Goal: Task Accomplishment & Management: Use online tool/utility

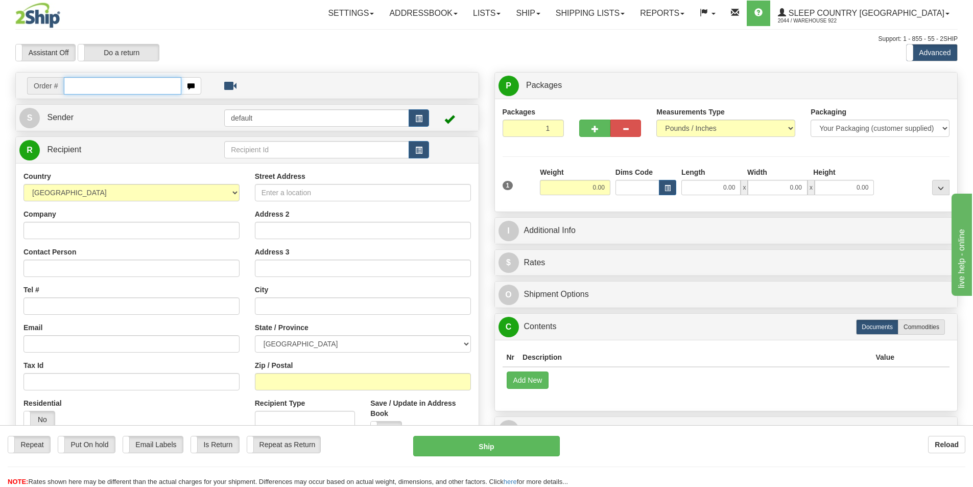
click at [142, 81] on input "text" at bounding box center [122, 85] width 117 height 17
type input "9000I078320"
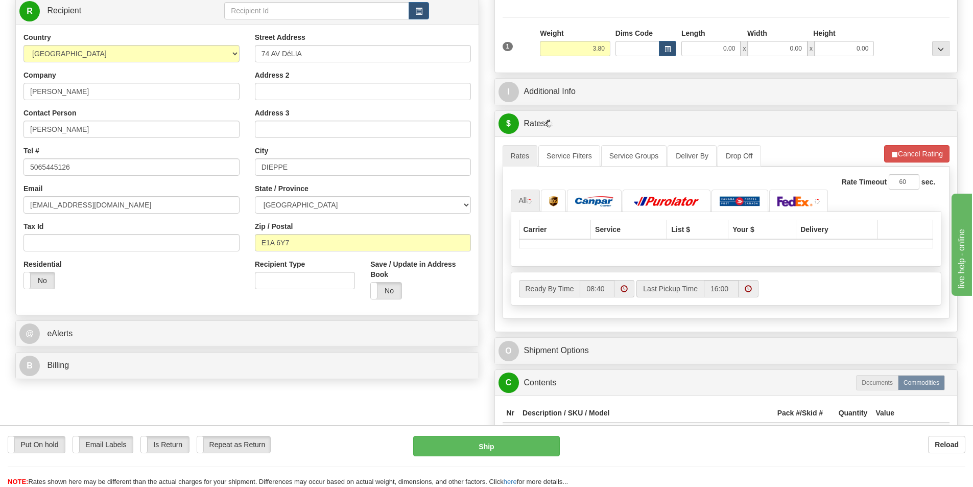
scroll to position [153, 0]
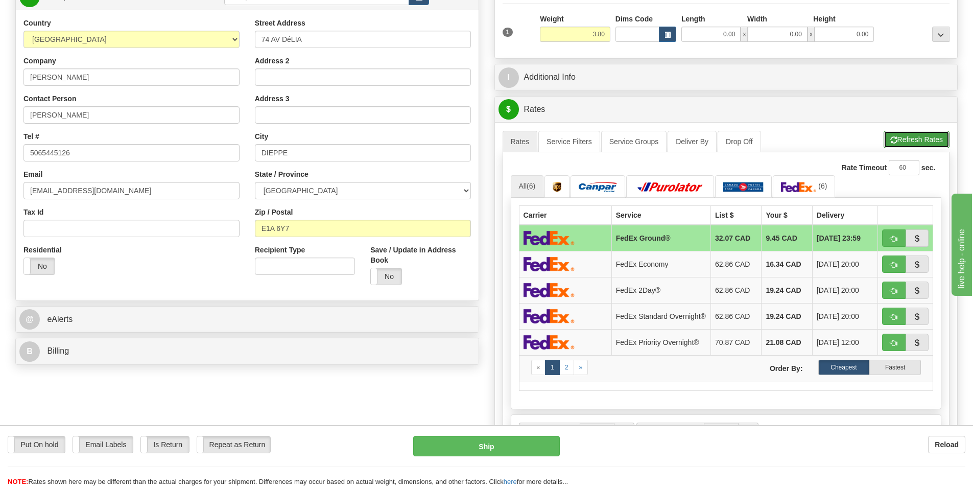
click at [919, 138] on button "Refresh Rates" at bounding box center [916, 139] width 66 height 17
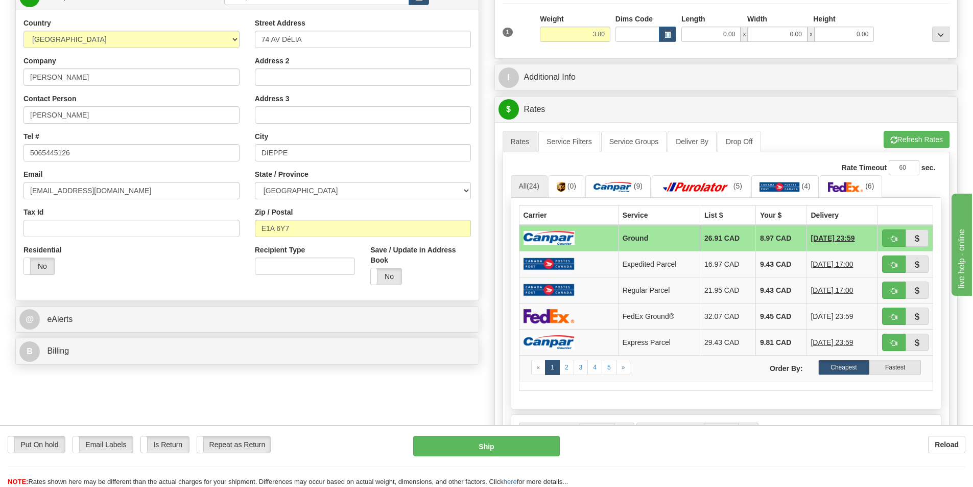
click at [663, 239] on td "Ground" at bounding box center [659, 238] width 82 height 27
click at [619, 188] on img at bounding box center [612, 187] width 38 height 10
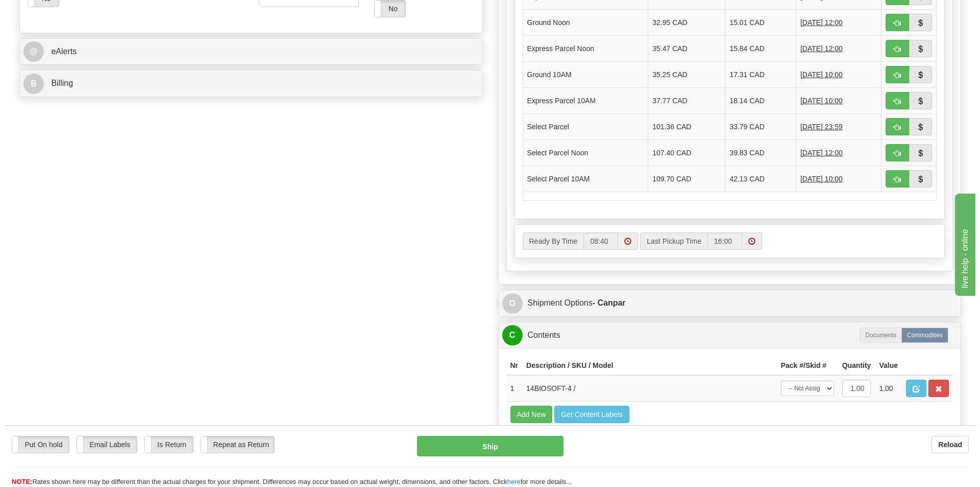
scroll to position [460, 0]
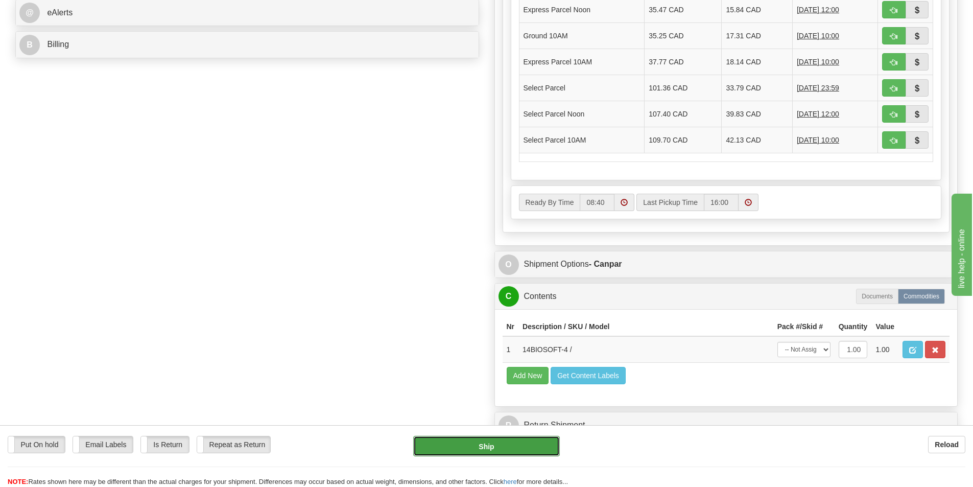
click at [531, 450] on button "Ship" at bounding box center [486, 446] width 147 height 20
type input "1"
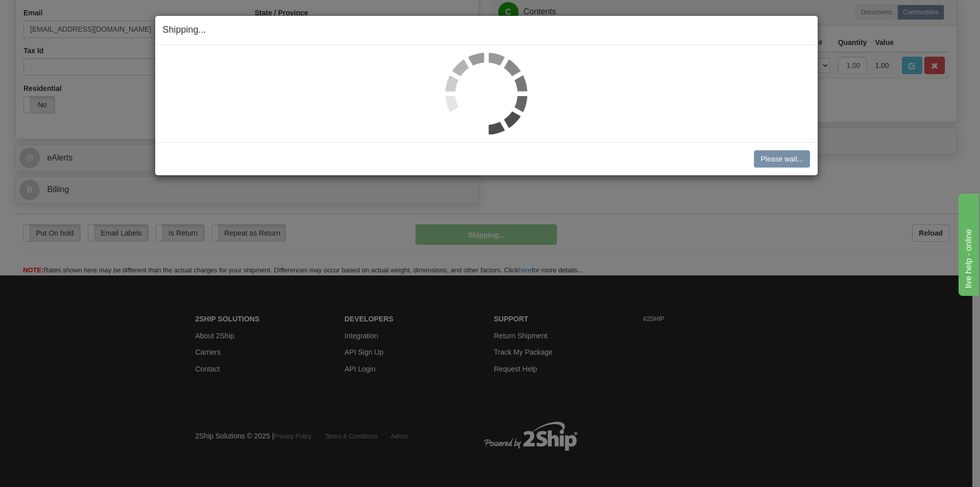
scroll to position [315, 0]
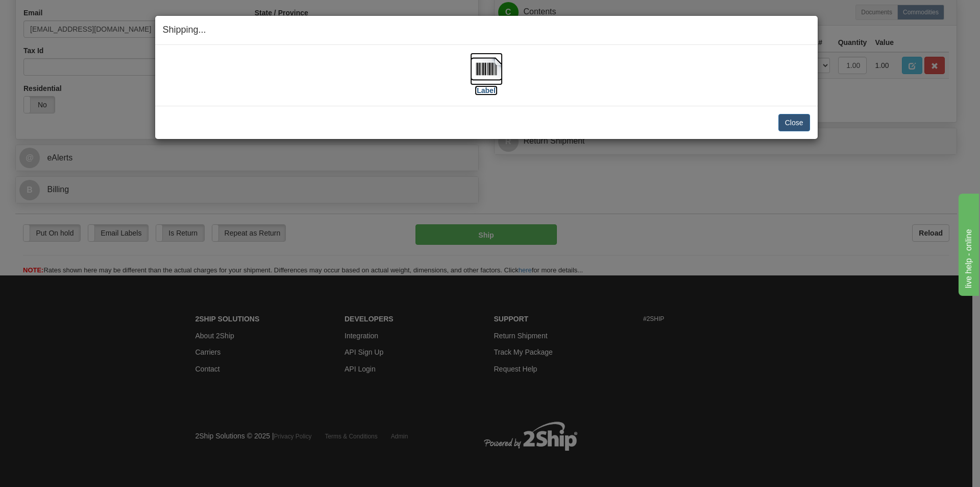
click at [491, 69] on img at bounding box center [486, 69] width 33 height 33
click at [801, 123] on button "Close" at bounding box center [795, 122] width 32 height 17
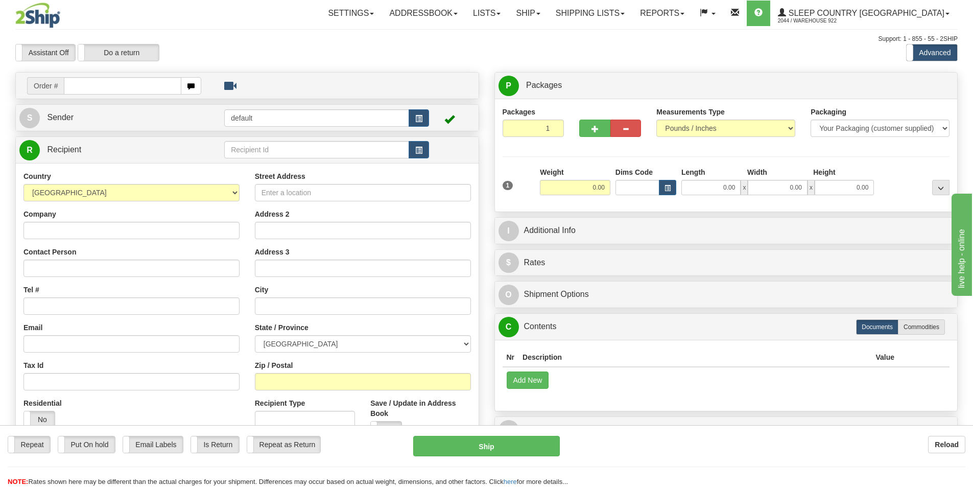
click at [150, 87] on input "text" at bounding box center [122, 85] width 117 height 17
type input "9000I081524"
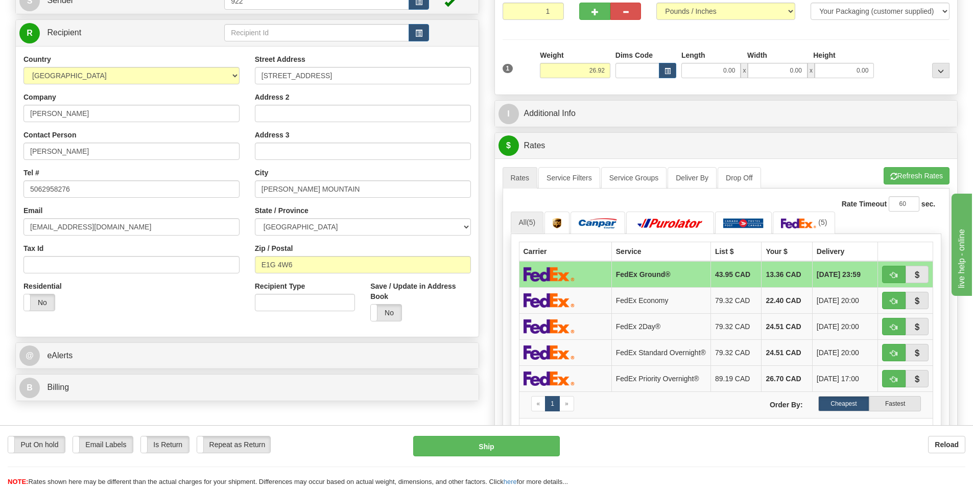
scroll to position [153, 0]
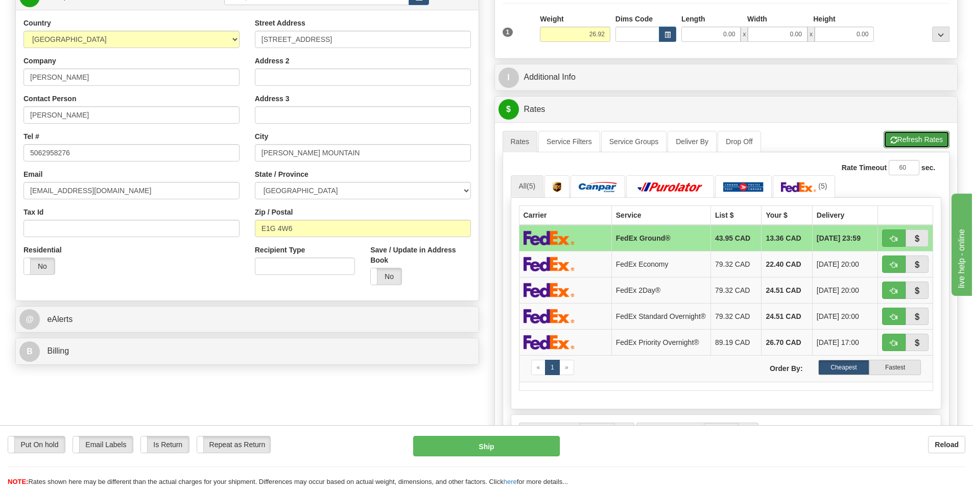
click at [934, 137] on button "Refresh Rates" at bounding box center [916, 139] width 66 height 17
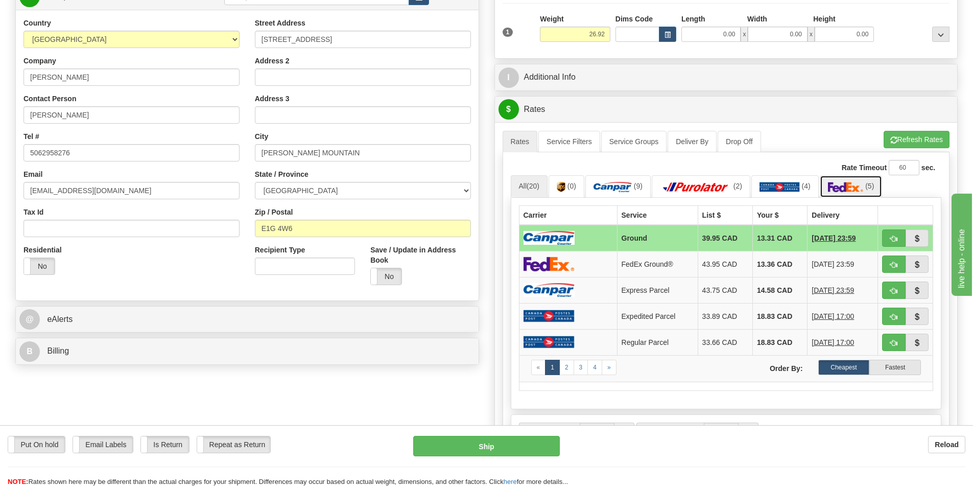
click at [857, 187] on img at bounding box center [846, 187] width 36 height 10
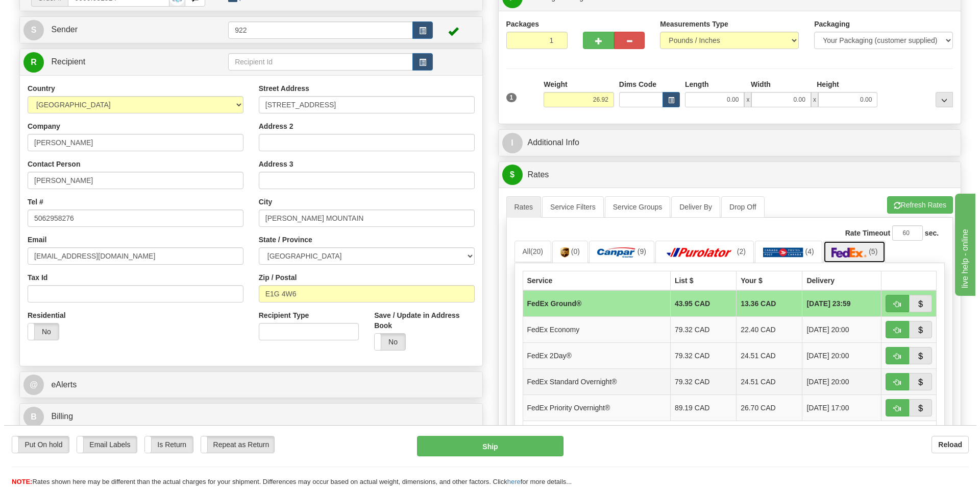
scroll to position [0, 0]
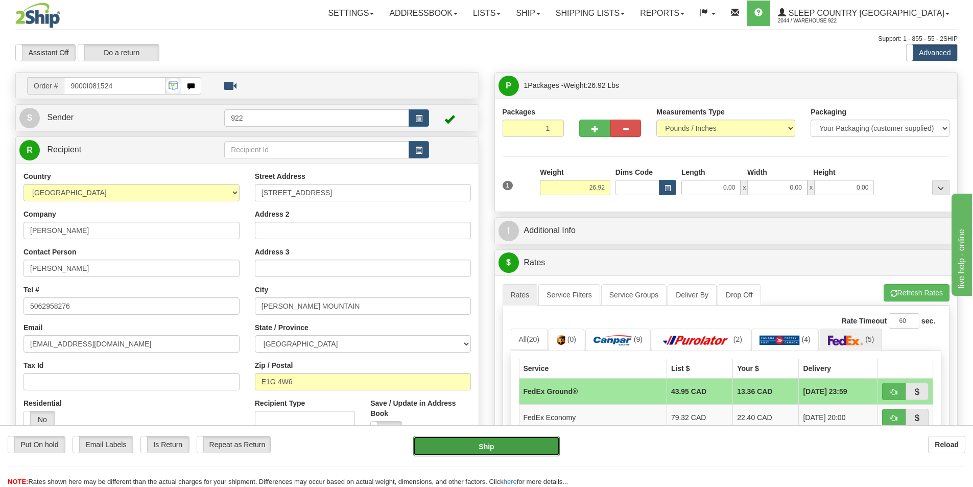
click at [499, 445] on button "Ship" at bounding box center [486, 446] width 147 height 20
type input "92"
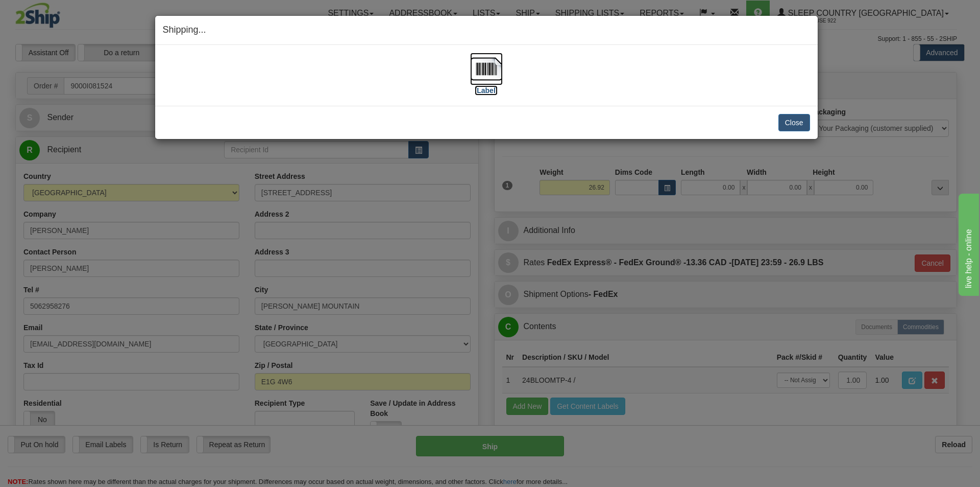
click at [493, 68] on img at bounding box center [486, 69] width 33 height 33
click at [788, 118] on button "Close" at bounding box center [795, 122] width 32 height 17
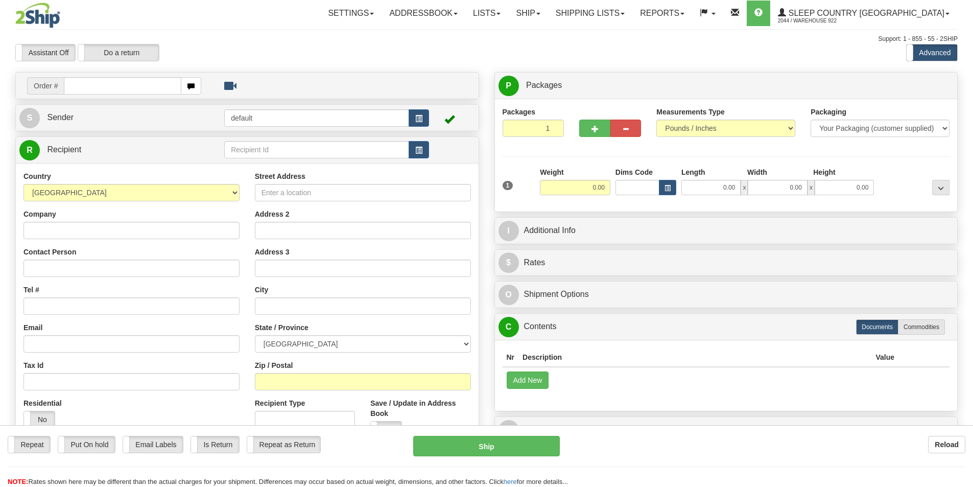
click at [151, 88] on input "text" at bounding box center [122, 85] width 117 height 17
type input "9000I081879"
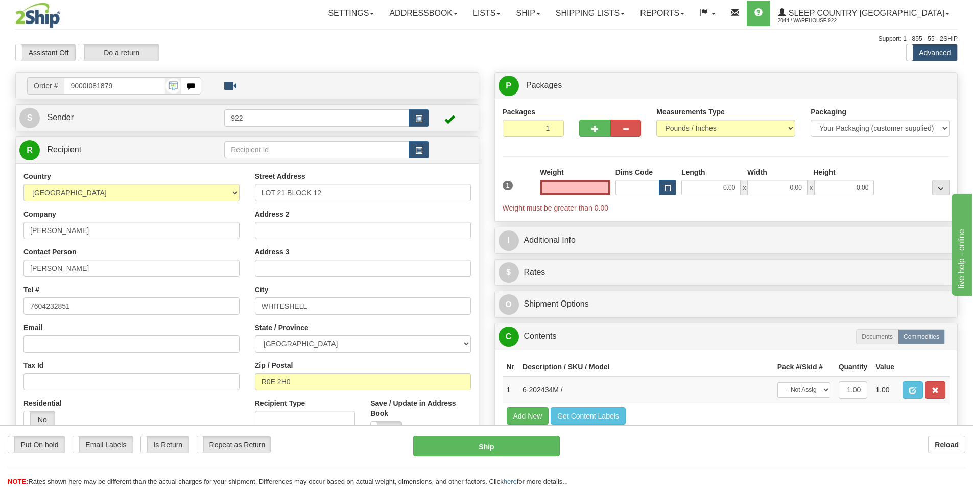
type input "0.00"
click at [509, 185] on span "1" at bounding box center [507, 185] width 11 height 9
click at [509, 184] on span "1" at bounding box center [507, 185] width 11 height 9
click at [571, 188] on input "0.00" at bounding box center [575, 187] width 70 height 15
type input "0.00"
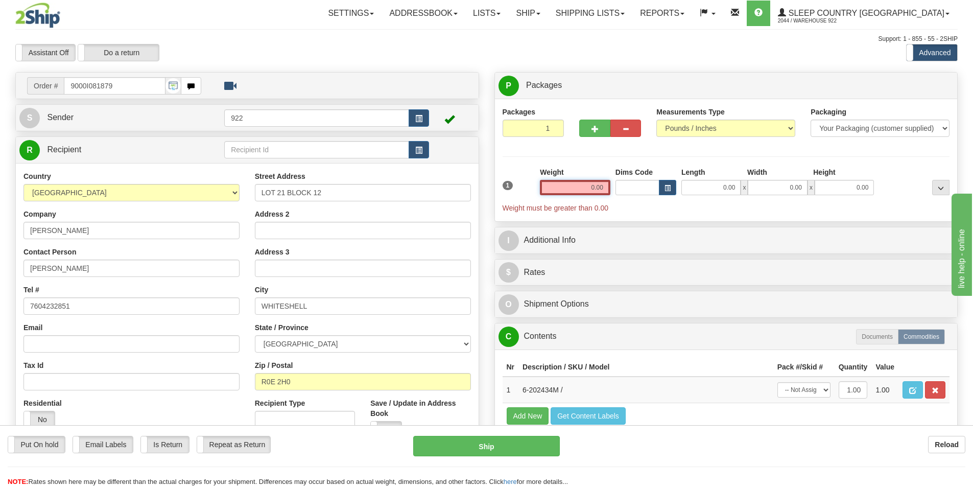
click at [574, 186] on input "0.00" at bounding box center [575, 187] width 70 height 15
type input "0.00"
click at [644, 209] on span "Weight must be greater than 0.00" at bounding box center [725, 208] width 447 height 10
click at [582, 189] on input "0.00" at bounding box center [575, 187] width 70 height 15
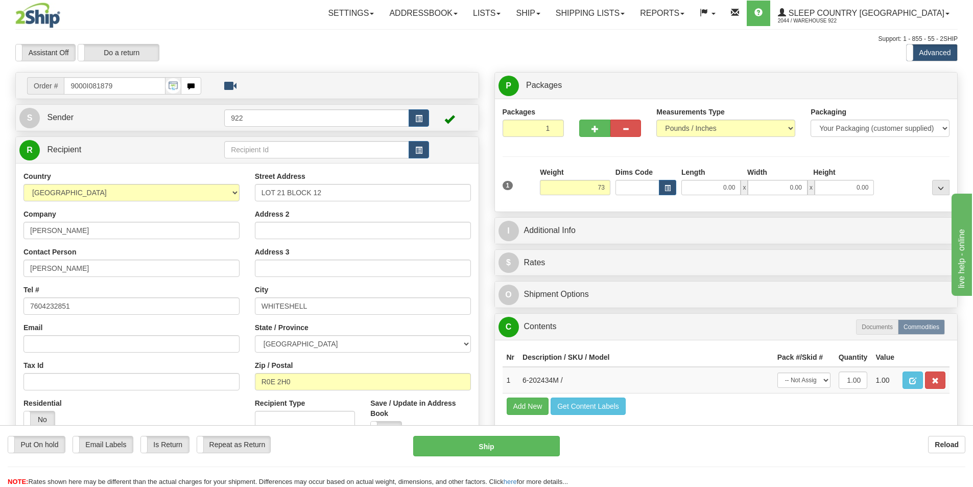
type input "73.00"
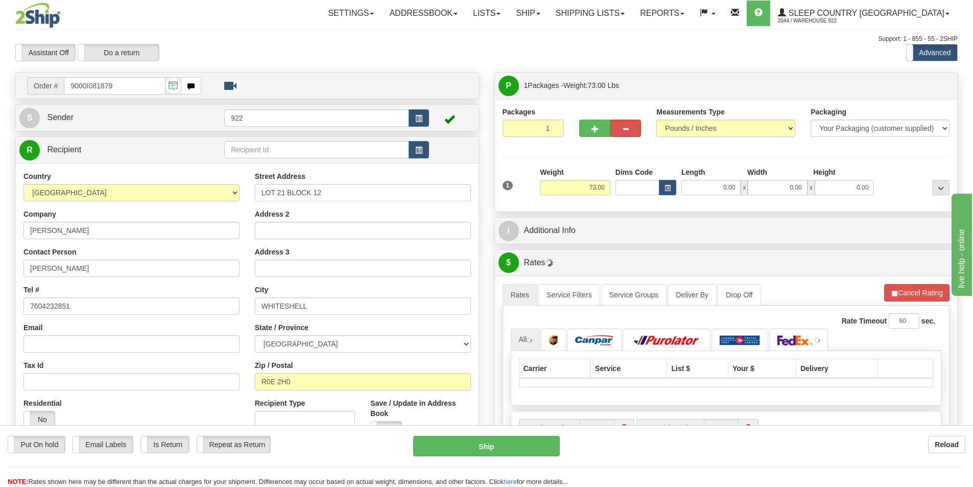
click at [911, 192] on div at bounding box center [914, 181] width 76 height 28
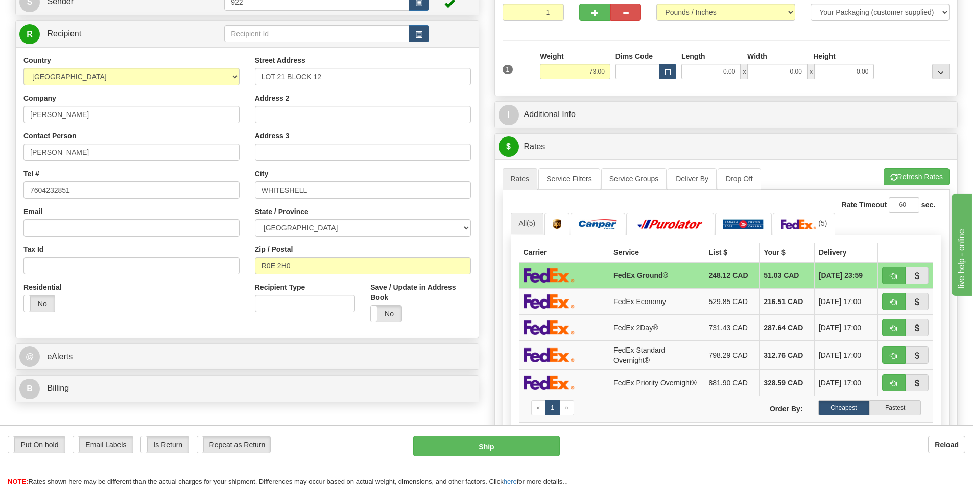
scroll to position [153, 0]
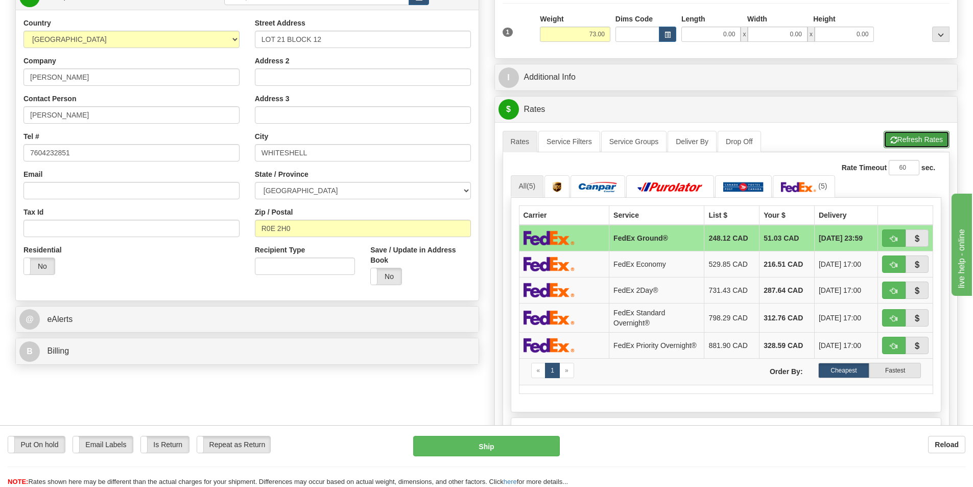
click at [912, 137] on button "Refresh Rates" at bounding box center [916, 139] width 66 height 17
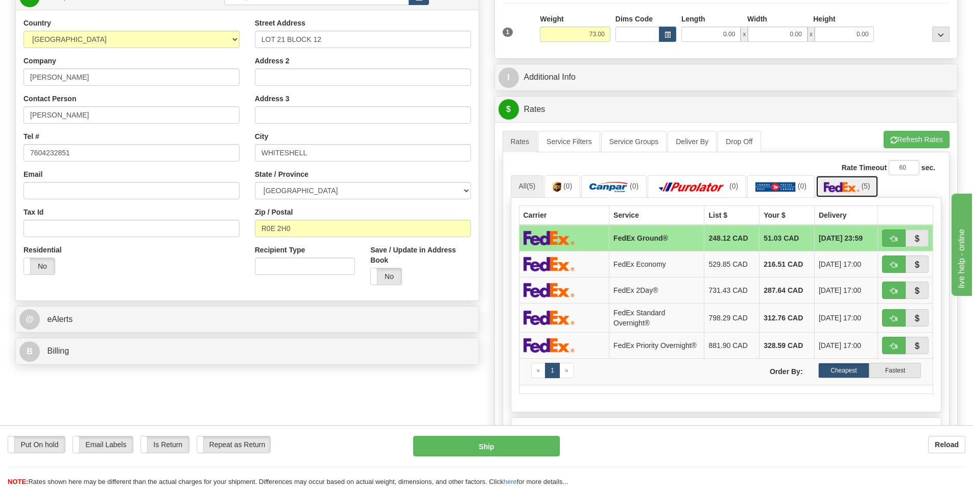
click at [848, 184] on img at bounding box center [842, 187] width 36 height 10
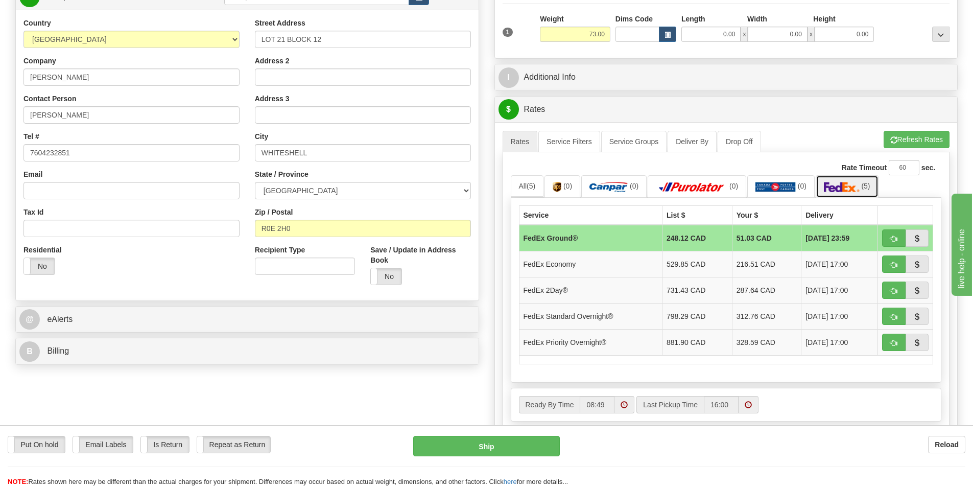
click at [845, 184] on img at bounding box center [842, 187] width 36 height 10
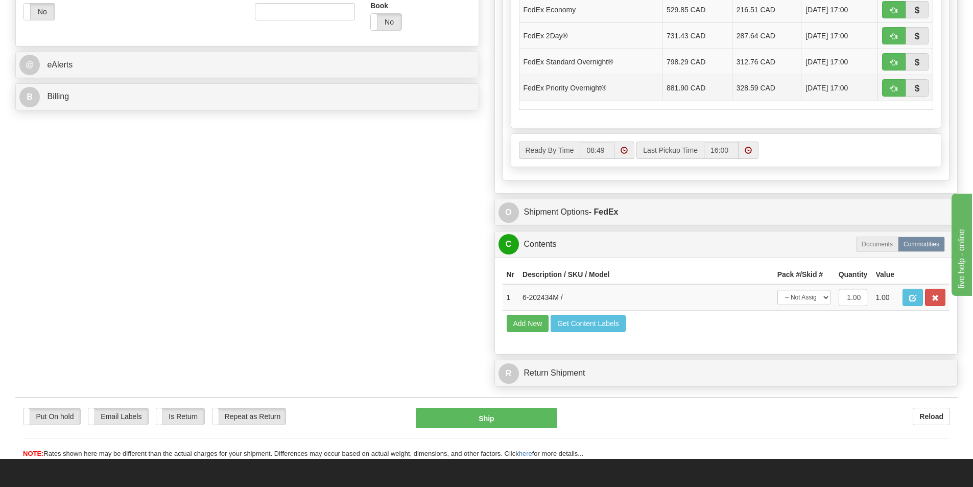
scroll to position [409, 0]
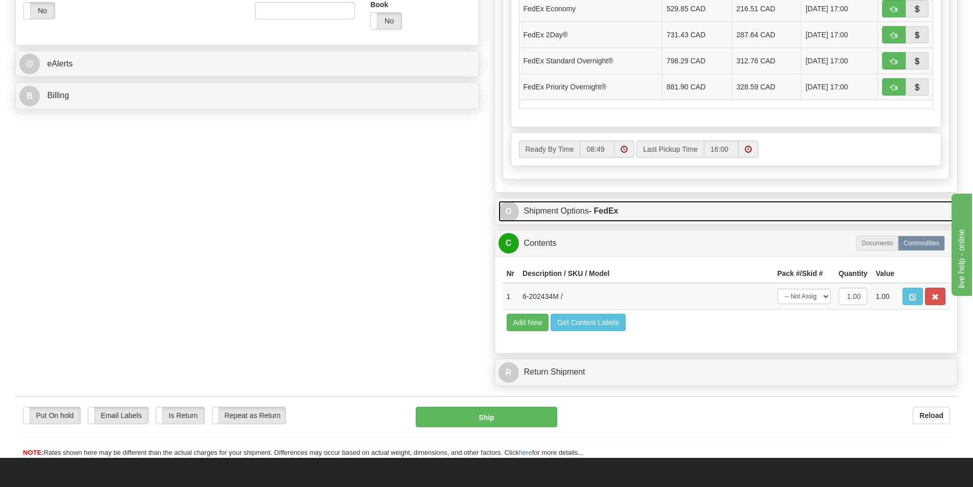
click at [589, 204] on link "O Shipment Options - FedEx" at bounding box center [725, 211] width 455 height 21
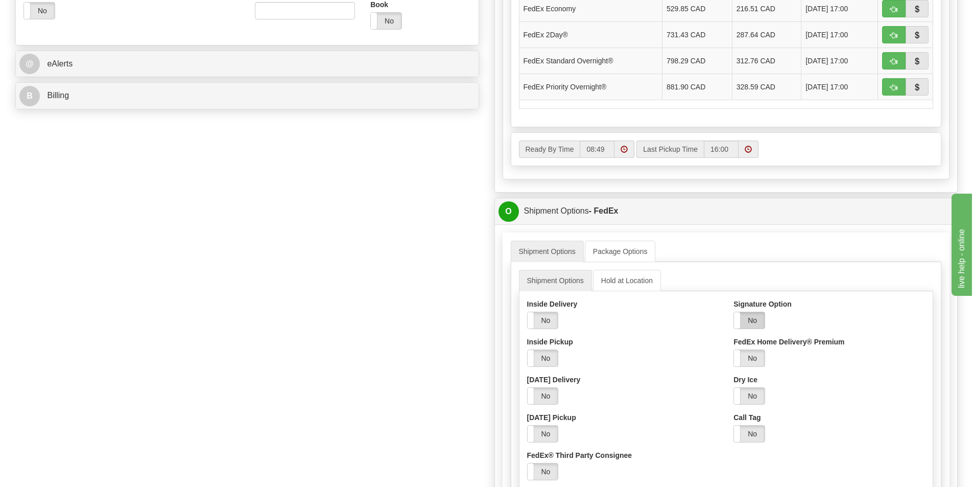
click at [756, 320] on label "No" at bounding box center [749, 320] width 31 height 16
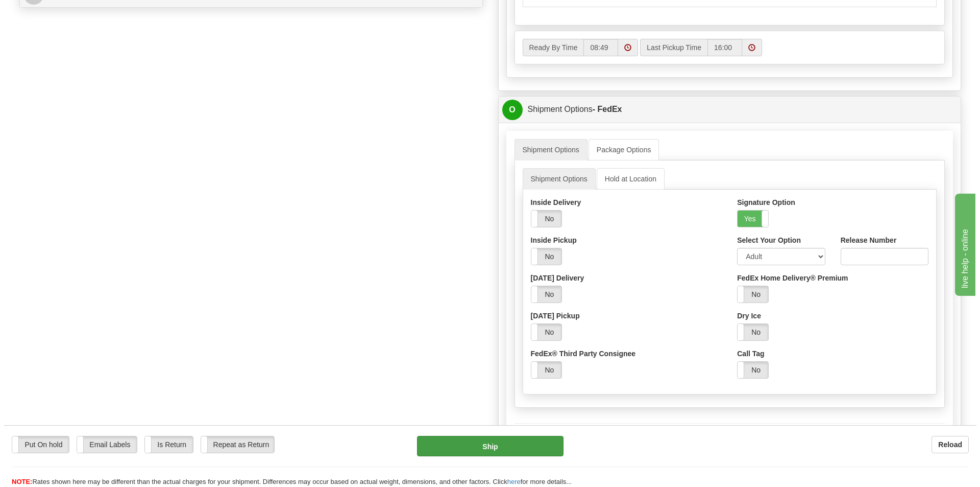
scroll to position [511, 0]
click at [519, 446] on button "Ship" at bounding box center [486, 446] width 147 height 20
type input "92"
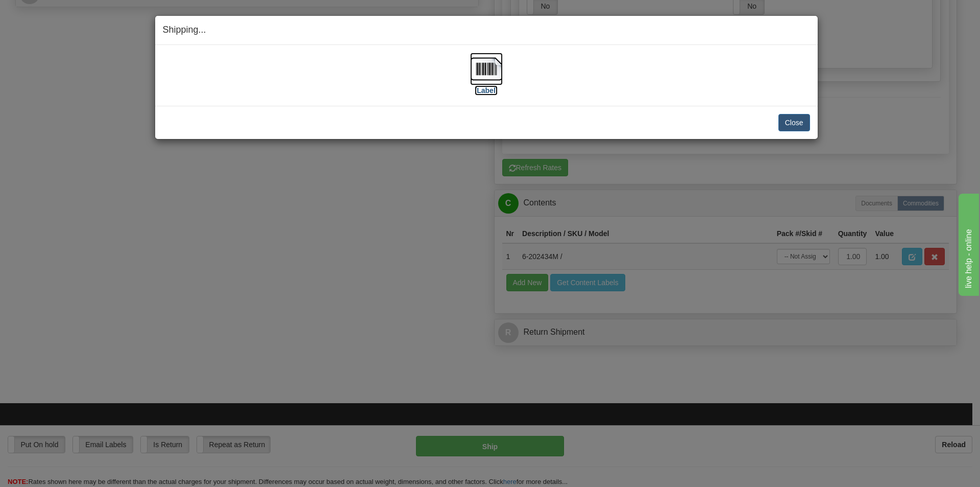
click at [492, 75] on img at bounding box center [486, 69] width 33 height 33
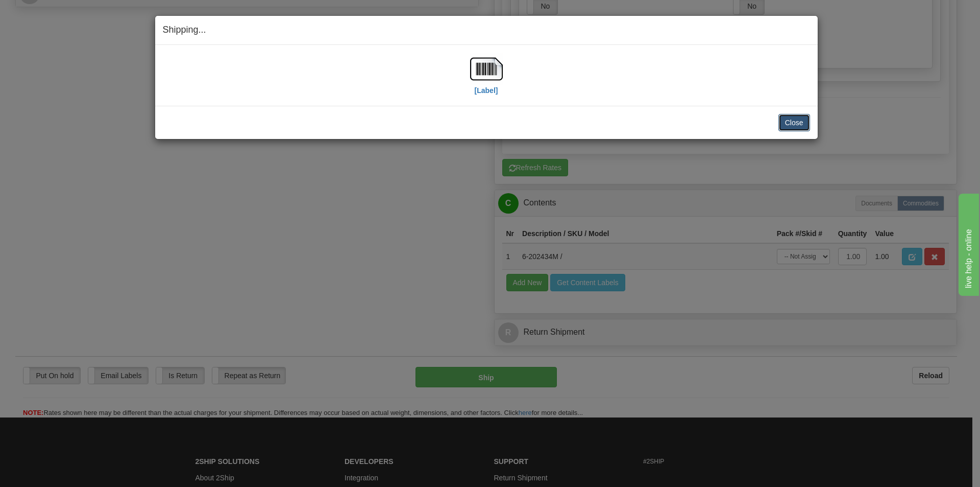
click at [796, 117] on button "Close" at bounding box center [795, 122] width 32 height 17
